Goal: Transaction & Acquisition: Purchase product/service

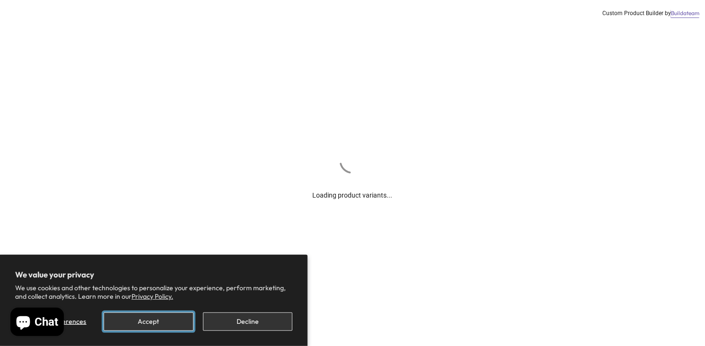
click at [182, 321] on button "Accept" at bounding box center [148, 322] width 89 height 18
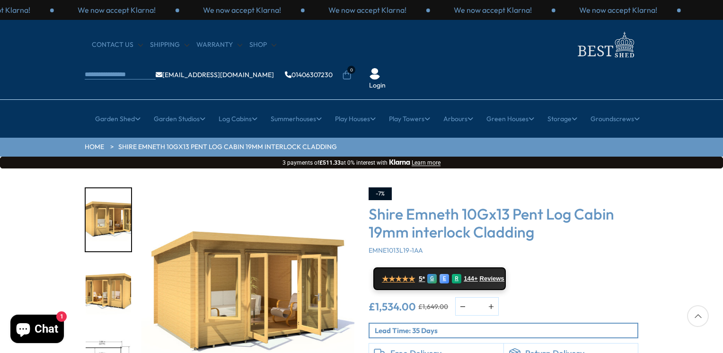
drag, startPoint x: 722, startPoint y: 18, endPoint x: 724, endPoint y: 88, distance: 70.0
click at [114, 262] on img "2 / 15" at bounding box center [108, 293] width 45 height 63
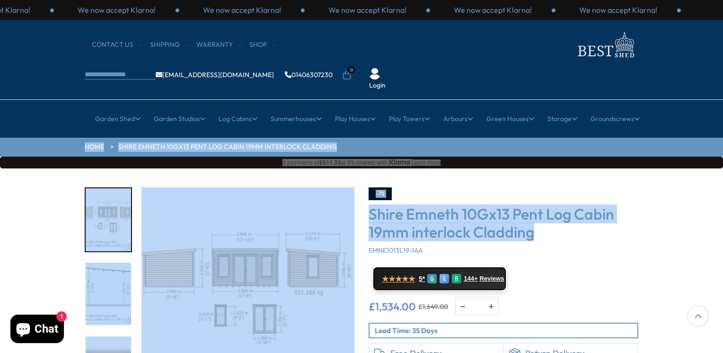
drag, startPoint x: 722, startPoint y: 70, endPoint x: 718, endPoint y: 208, distance: 137.2
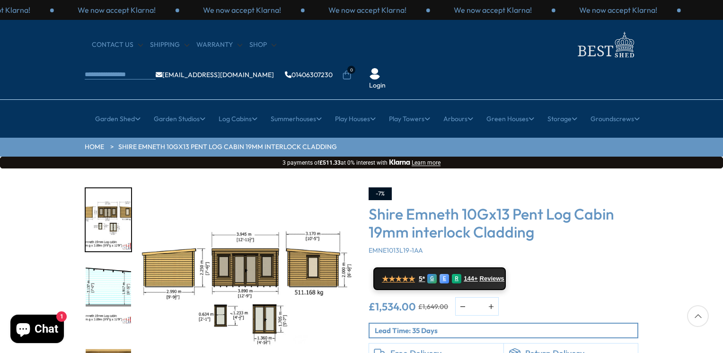
drag, startPoint x: 718, startPoint y: 208, endPoint x: 640, endPoint y: 223, distance: 79.5
click at [640, 223] on div "-7% Shire Emneth 10Gx13 Pent Log Cabin 19mm interlock Cladding EMNE1013L19-1AA …" at bounding box center [503, 304] width 284 height 234
click at [698, 319] on div at bounding box center [698, 316] width 22 height 22
click at [436, 205] on h3 "Shire Emneth 10Gx13 Pent Log Cabin 19mm interlock Cladding" at bounding box center [503, 223] width 270 height 36
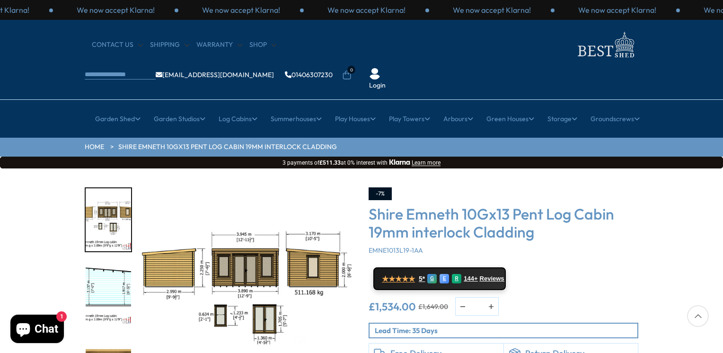
drag, startPoint x: 722, startPoint y: 42, endPoint x: 722, endPoint y: 175, distance: 133.3
click at [615, 230] on div "-7% Shire Emneth 10Gx13 Pent Log Cabin 19mm interlock Cladding EMNE1013L19-1AA …" at bounding box center [503, 286] width 270 height 198
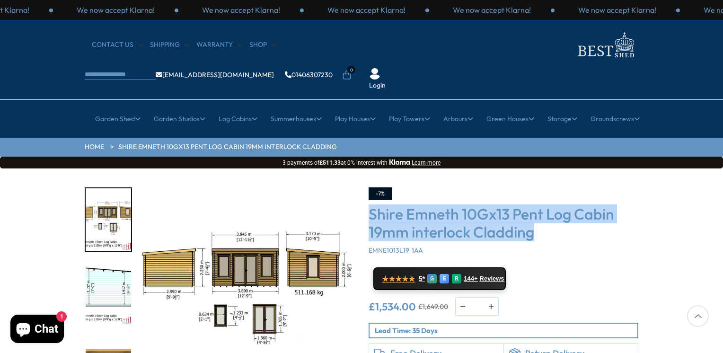
drag, startPoint x: 370, startPoint y: 183, endPoint x: 564, endPoint y: 211, distance: 195.5
click at [564, 211] on div "Shire Emneth 10Gx13 Pent Log Cabin 19mm interlock Cladding EMNE1013L19-1AA" at bounding box center [503, 230] width 270 height 50
copy h3 "Shire Emneth 10Gx13 Pent Log Cabin 19mm interlock Cladding"
